Goal: Information Seeking & Learning: Learn about a topic

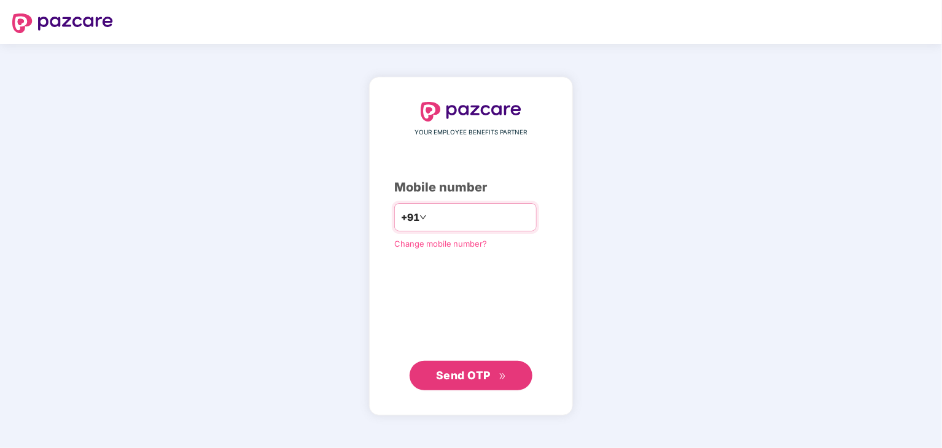
click at [433, 222] on input "number" at bounding box center [479, 217] width 101 height 20
type input "**********"
click at [456, 372] on span "Send OTP" at bounding box center [463, 374] width 55 height 13
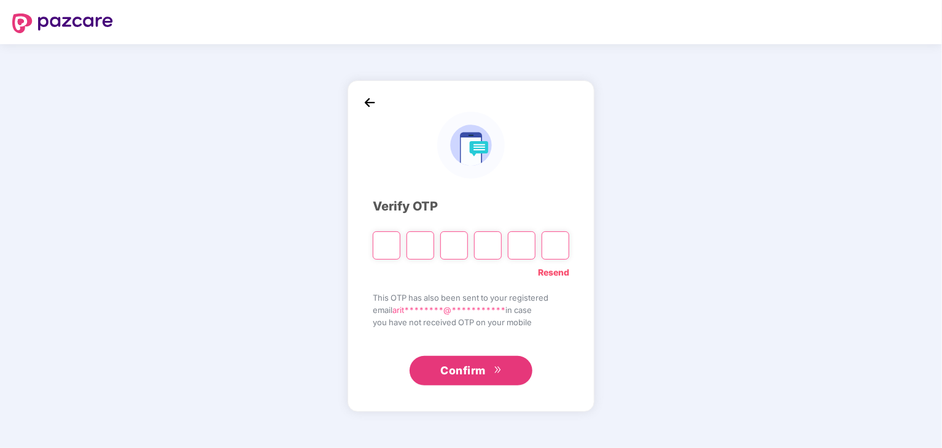
type input "*"
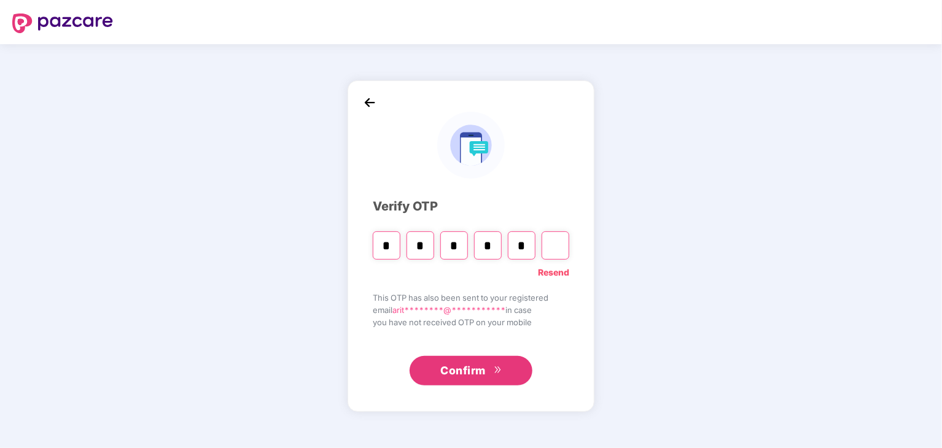
type input "*"
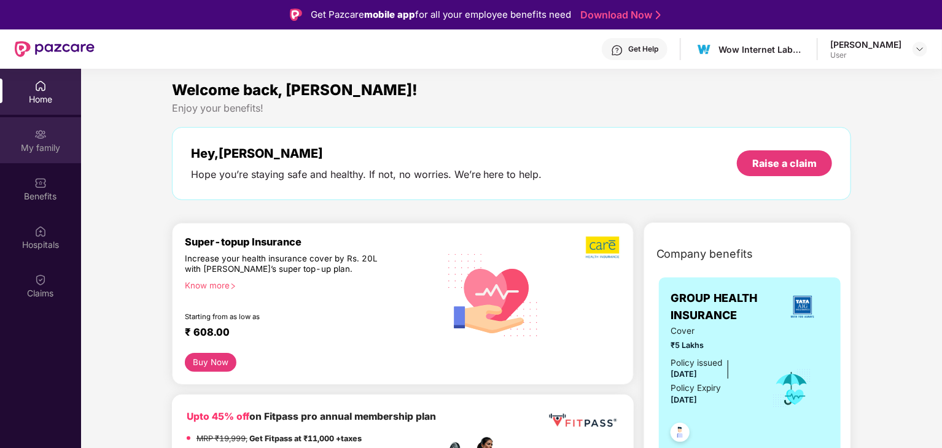
click at [29, 147] on div "My family" at bounding box center [40, 148] width 81 height 12
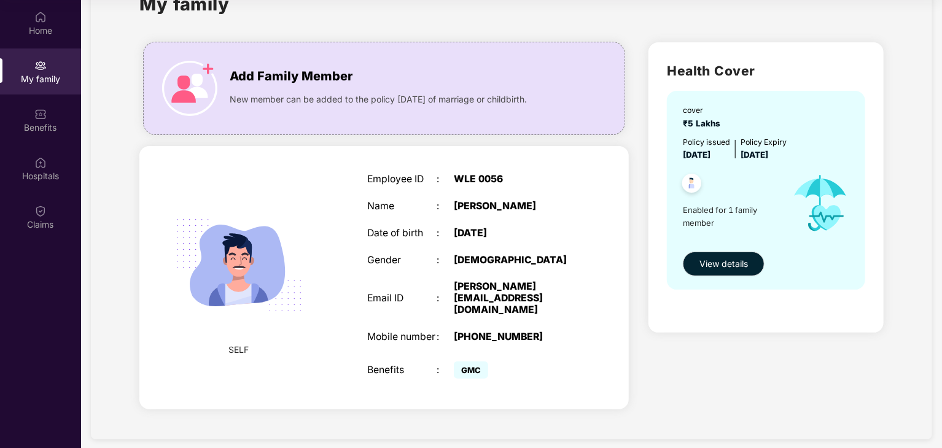
scroll to position [68, 0]
click at [721, 265] on span "View details" at bounding box center [723, 265] width 48 height 14
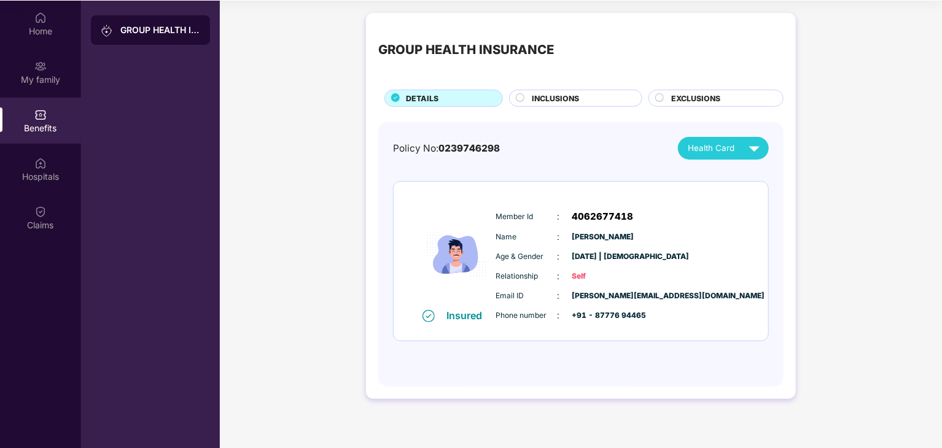
click at [716, 138] on div "Health Card" at bounding box center [726, 148] width 77 height 21
click at [48, 42] on div "Home" at bounding box center [40, 24] width 81 height 46
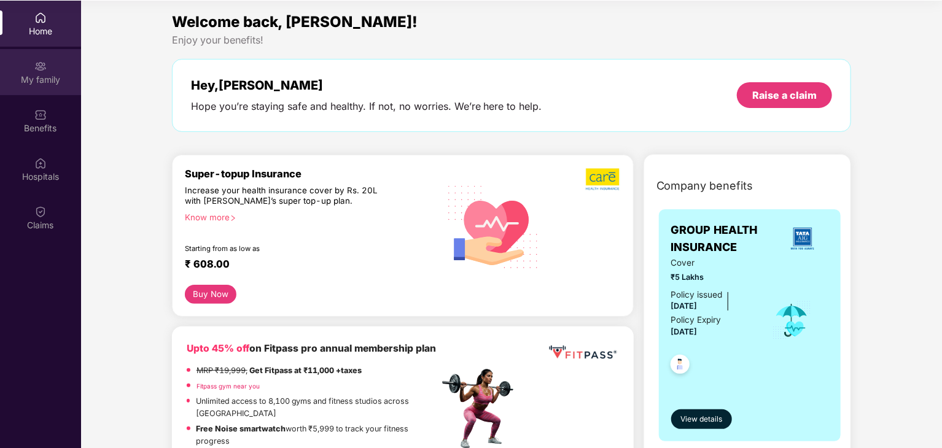
click at [32, 93] on div "My family" at bounding box center [40, 72] width 81 height 46
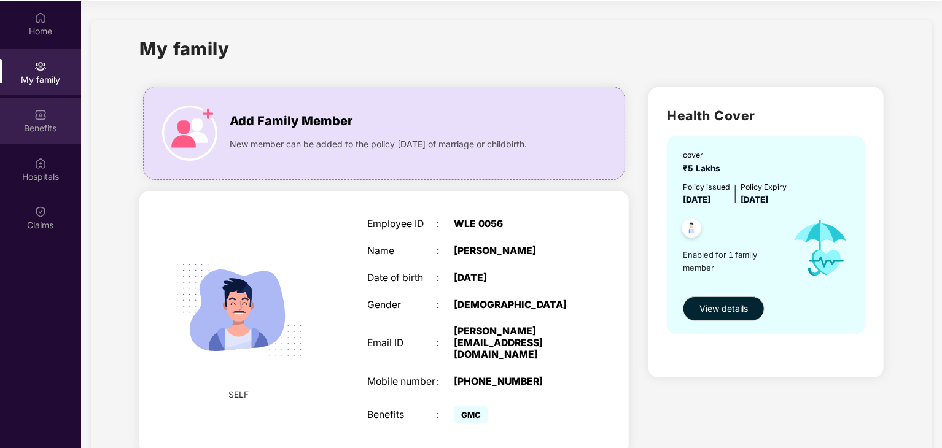
click at [33, 117] on div "Benefits" at bounding box center [40, 121] width 81 height 46
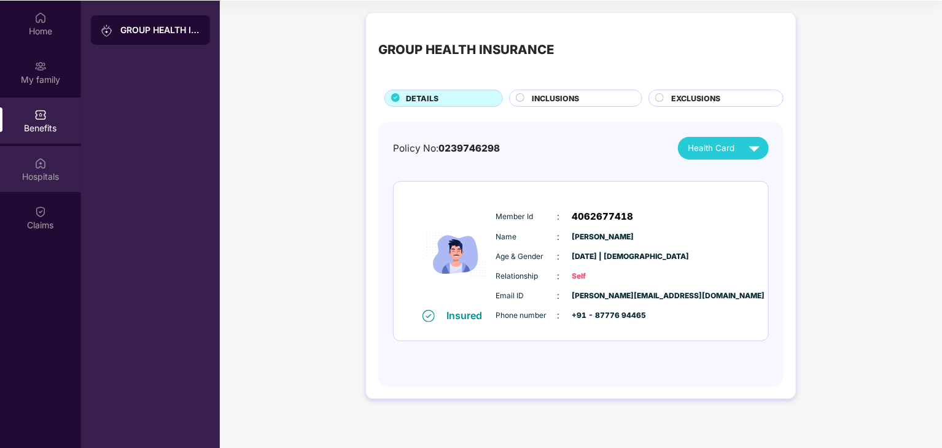
click at [32, 169] on div "Hospitals" at bounding box center [40, 169] width 81 height 46
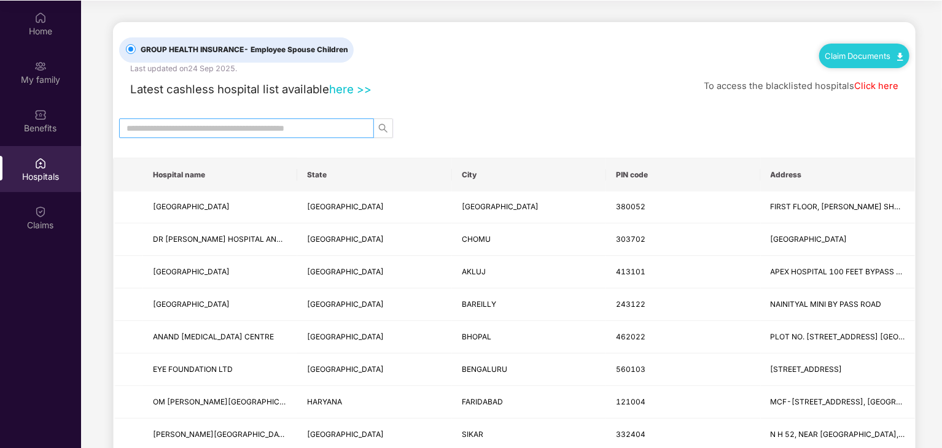
click at [269, 134] on span at bounding box center [246, 128] width 255 height 20
click at [266, 126] on input "text" at bounding box center [241, 129] width 230 height 14
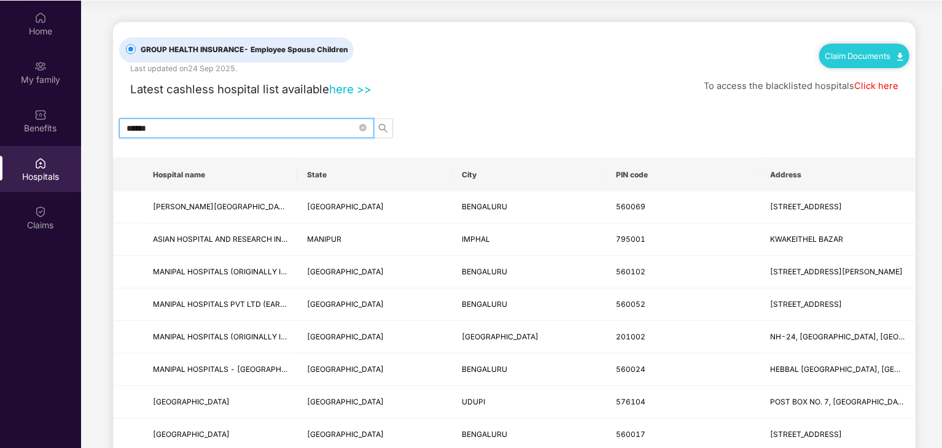
type input "*******"
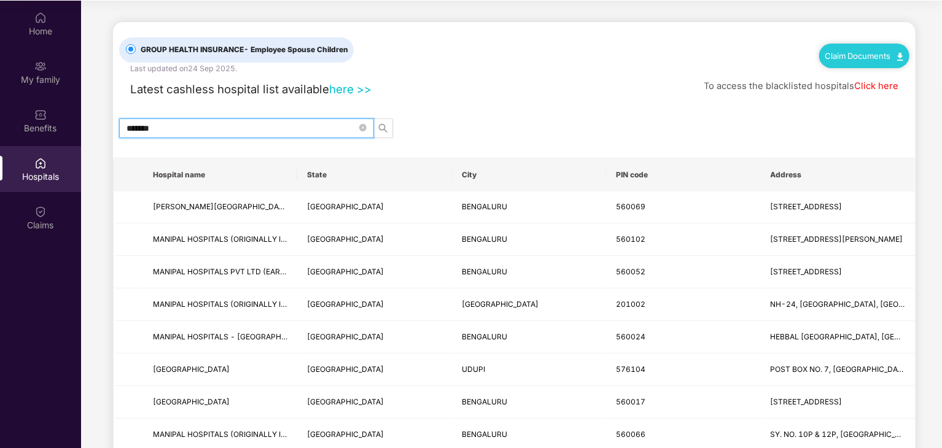
drag, startPoint x: 168, startPoint y: 134, endPoint x: 109, endPoint y: 133, distance: 58.3
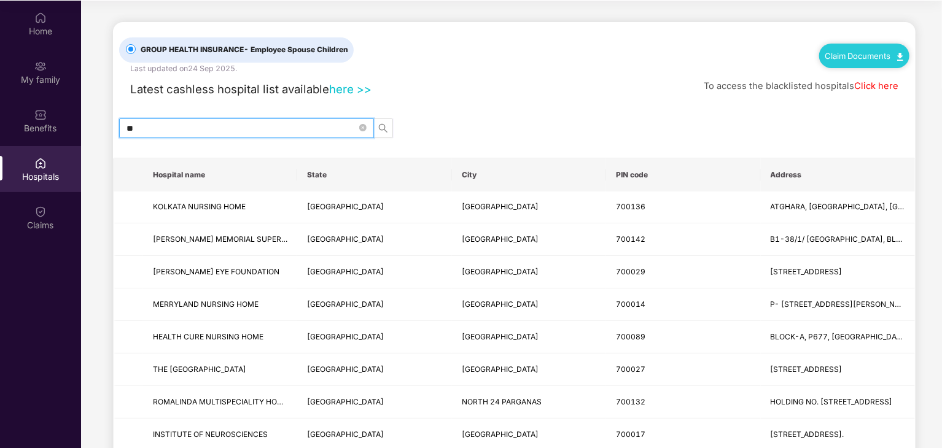
type input "*"
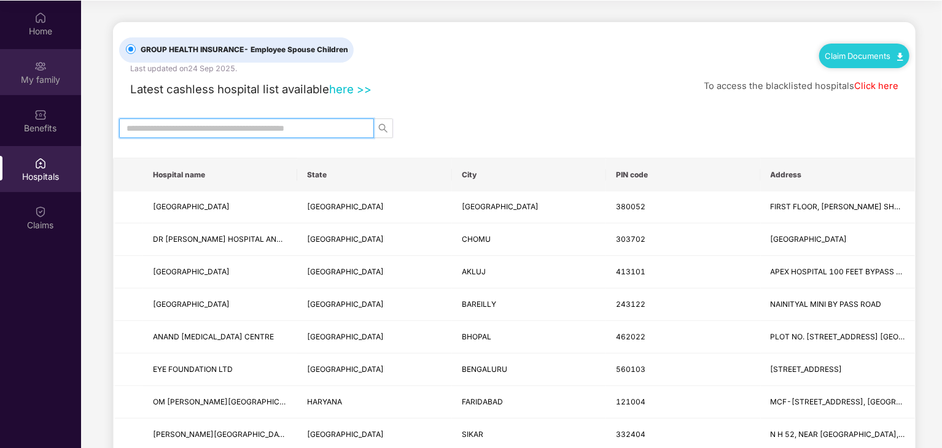
click at [55, 74] on div "My family" at bounding box center [40, 80] width 81 height 12
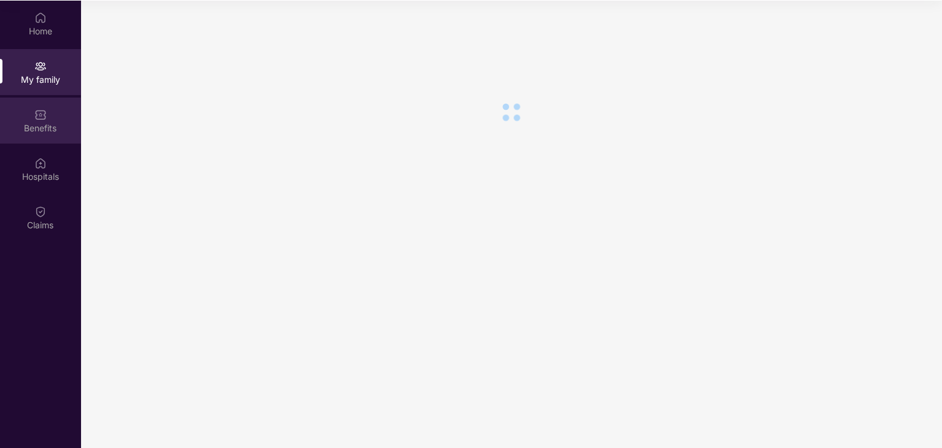
click at [42, 124] on div "Benefits" at bounding box center [40, 128] width 81 height 12
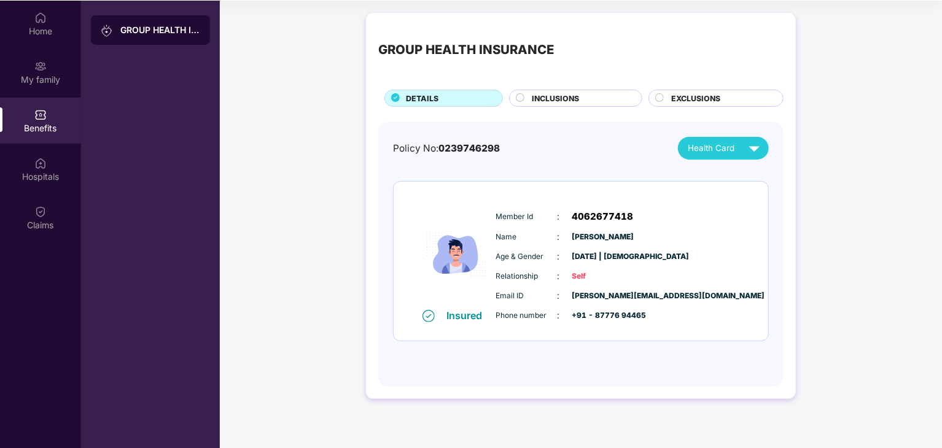
click at [42, 122] on div "Benefits" at bounding box center [40, 128] width 81 height 12
click at [584, 103] on div "INCLUSIONS" at bounding box center [580, 100] width 110 height 14
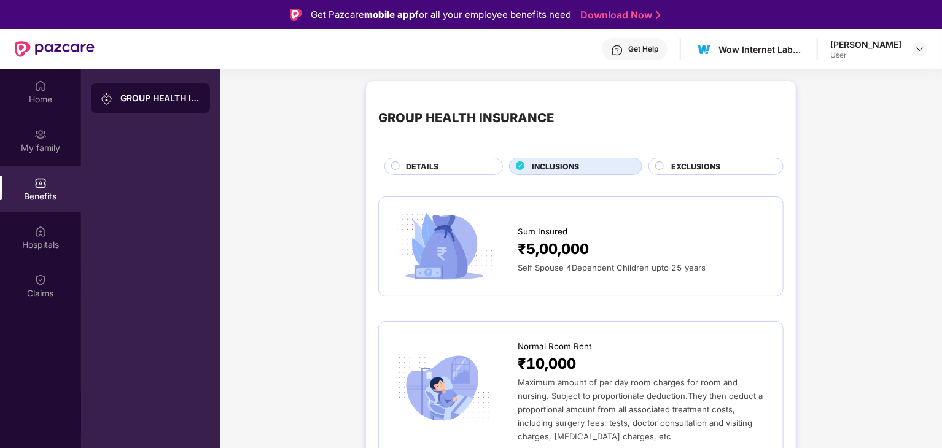
click at [693, 171] on span "EXCLUSIONS" at bounding box center [695, 167] width 49 height 12
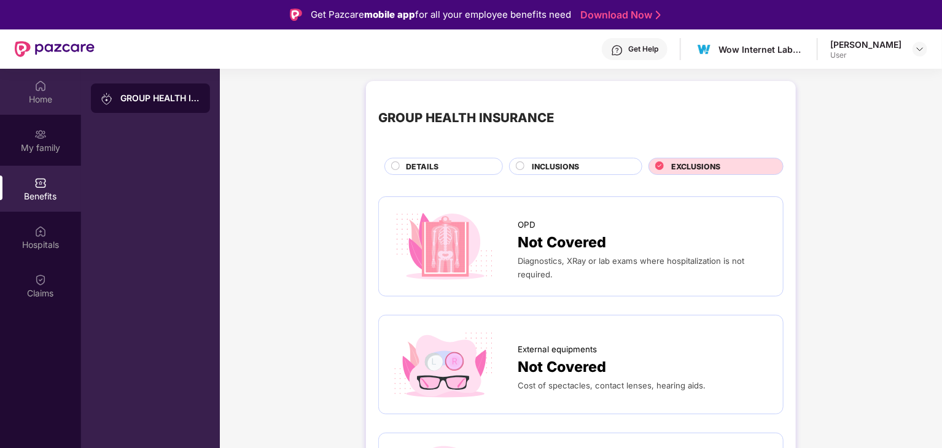
click at [39, 96] on div "Home" at bounding box center [40, 99] width 81 height 12
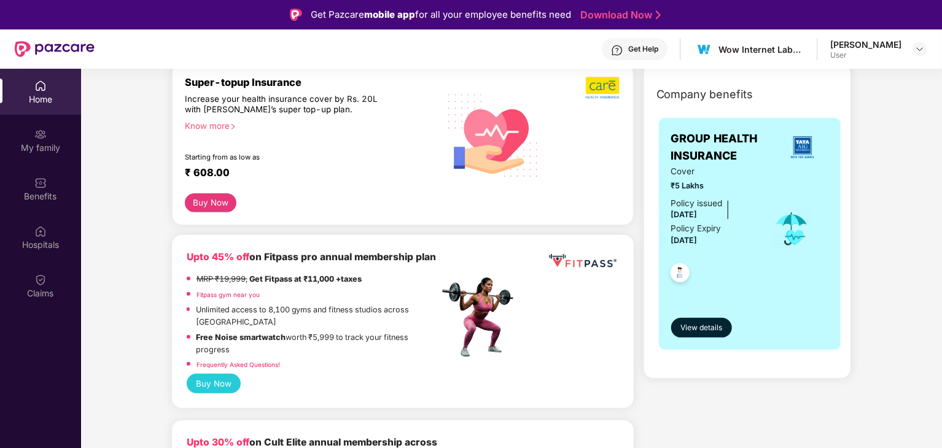
scroll to position [159, 0]
click at [710, 335] on button "View details" at bounding box center [701, 329] width 61 height 20
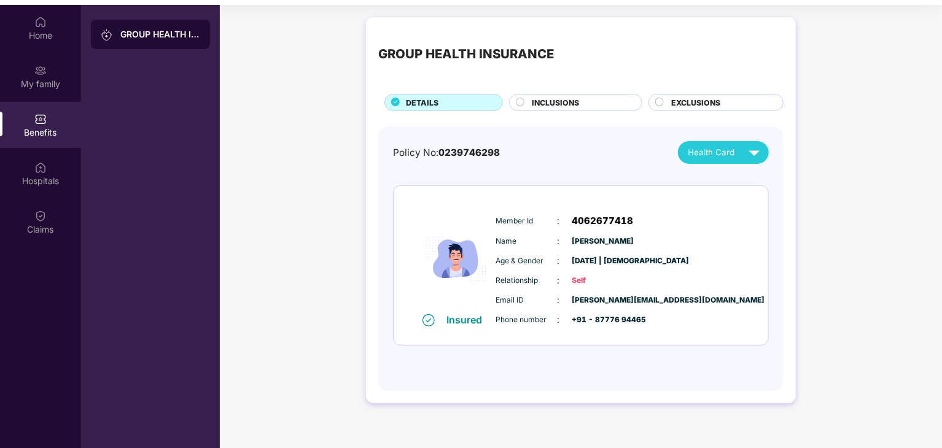
scroll to position [65, 0]
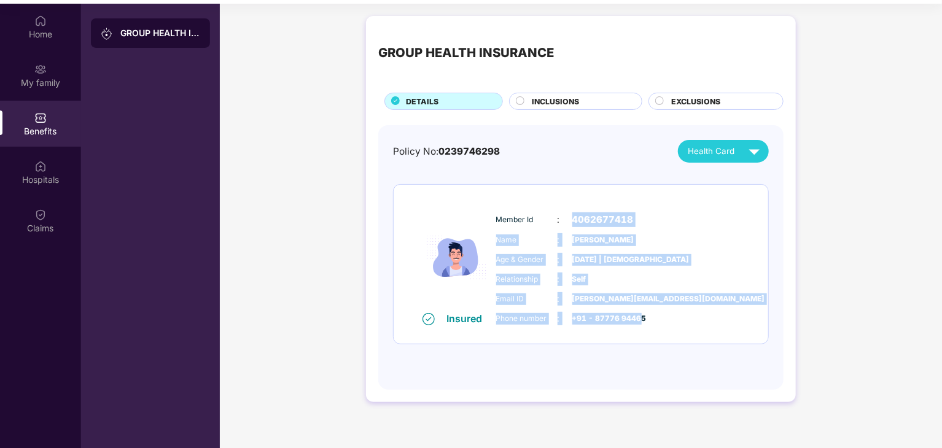
drag, startPoint x: 571, startPoint y: 216, endPoint x: 640, endPoint y: 336, distance: 138.3
click at [640, 336] on div "Insured Member Id : 4062677418 Name : [PERSON_NAME] Age & Gender : [DATE] | [DE…" at bounding box center [580, 264] width 374 height 159
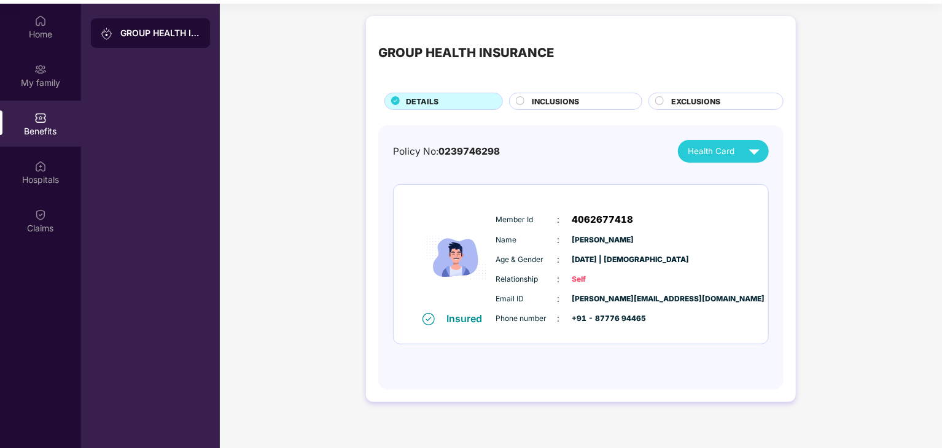
click at [660, 358] on div "Policy No: 0239746298 Health Card Insured Member Id : 4062677418 Name : [PERSON…" at bounding box center [581, 251] width 376 height 223
